Goal: Task Accomplishment & Management: Use online tool/utility

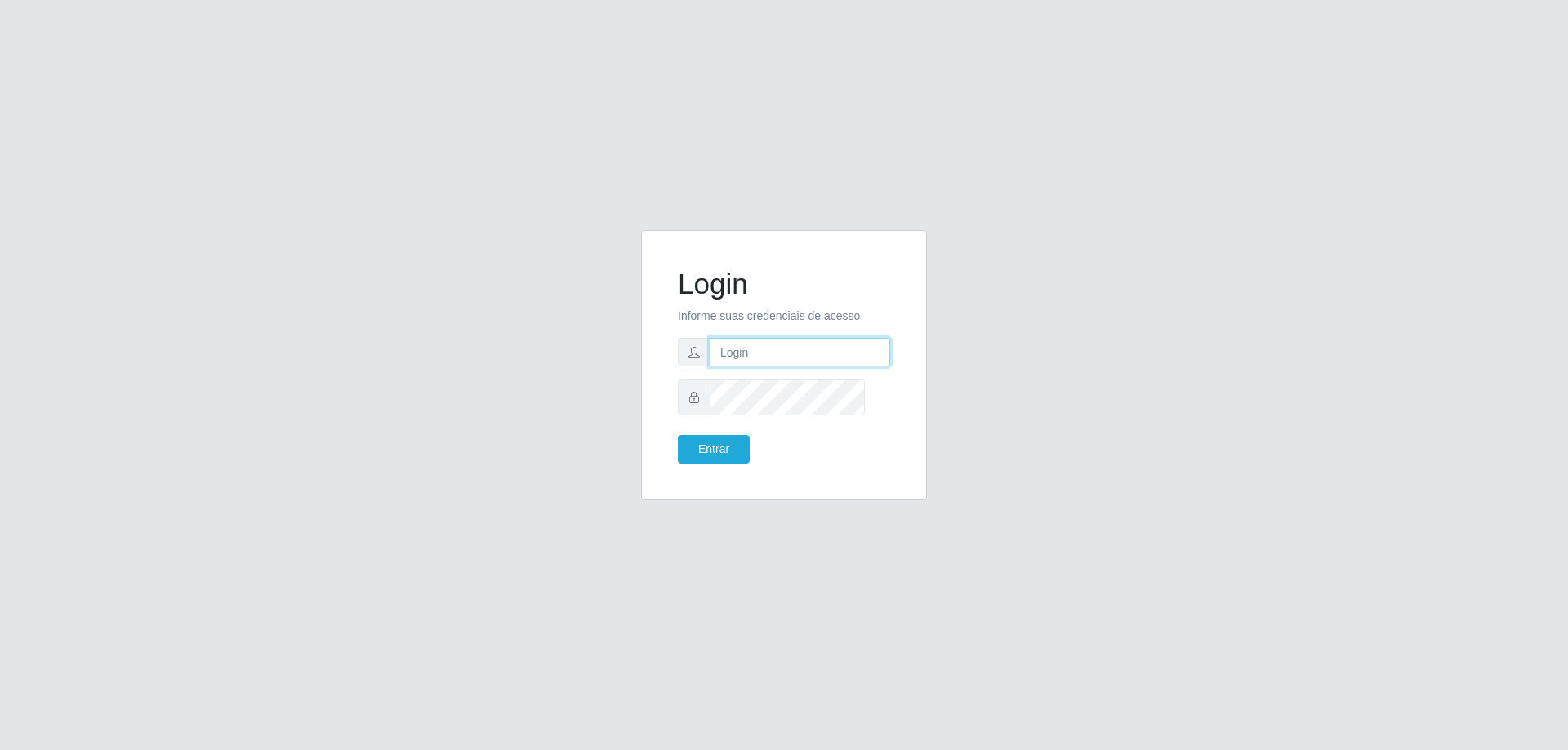
click at [787, 359] on input "text" at bounding box center [800, 352] width 181 height 29
type input "[PERSON_NAME][EMAIL_ADDRESS][DOMAIN_NAME]"
click at [678, 435] on button "Entrar" at bounding box center [713, 449] width 72 height 29
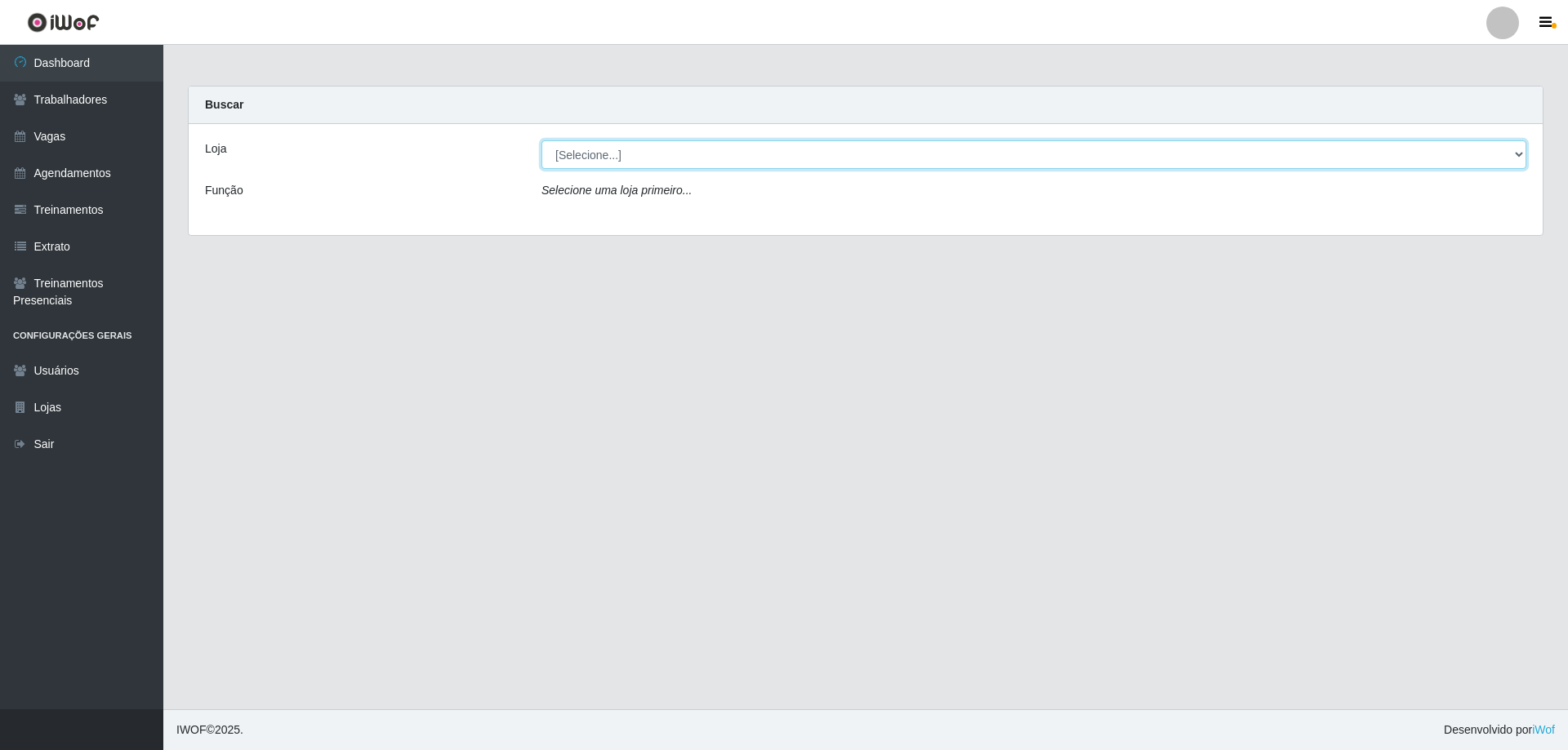
click at [725, 164] on select "[Selecione...] [GEOGRAPHIC_DATA] - [GEOGRAPHIC_DATA]" at bounding box center [1034, 154] width 985 height 29
select select "524"
click at [543, 153] on select "[Selecione...] [GEOGRAPHIC_DATA] - [GEOGRAPHIC_DATA]" at bounding box center [1034, 154] width 985 height 29
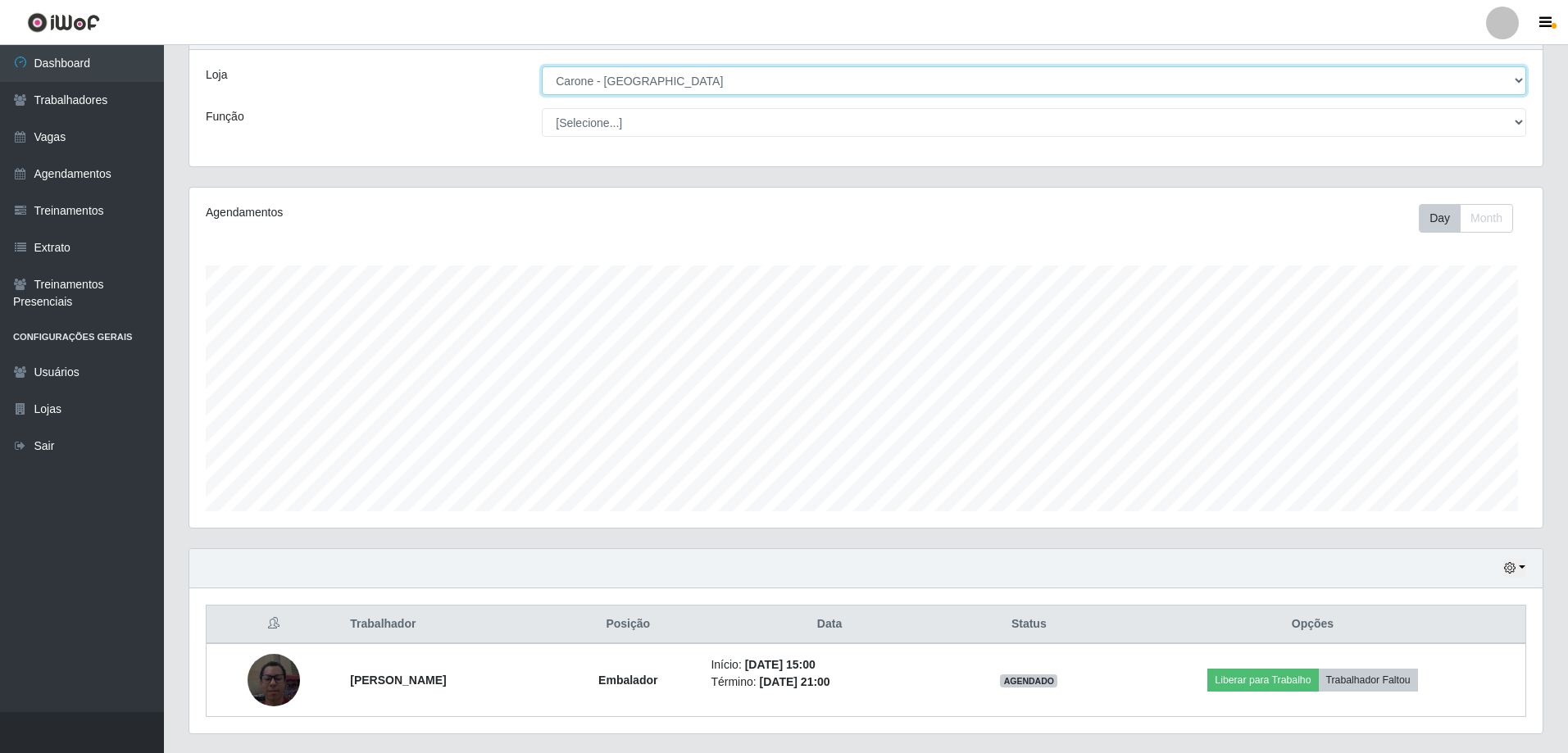
scroll to position [222, 0]
